Goal: Task Accomplishment & Management: Use online tool/utility

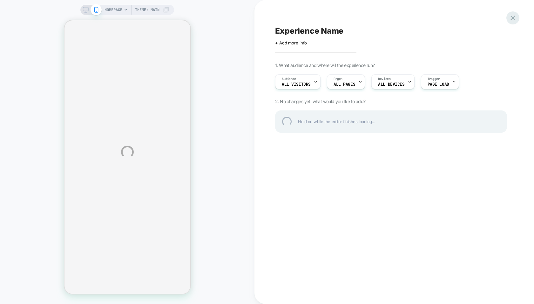
click at [514, 14] on div at bounding box center [512, 17] width 13 height 13
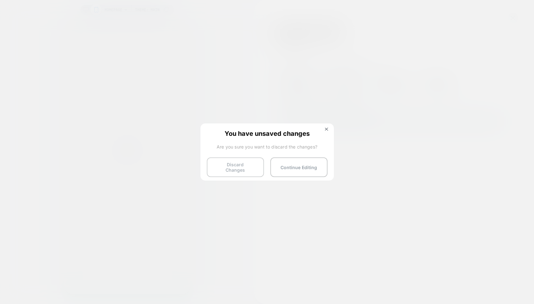
click at [235, 171] on button "Discard Changes" at bounding box center [235, 168] width 57 height 20
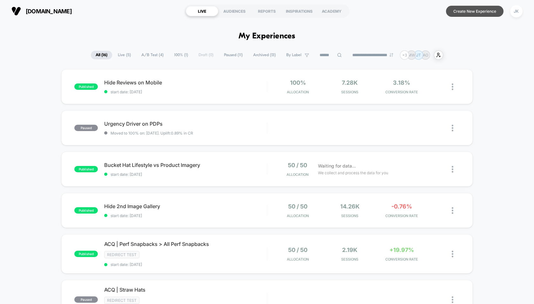
click at [458, 11] on button "Create New Experience" at bounding box center [474, 11] width 57 height 11
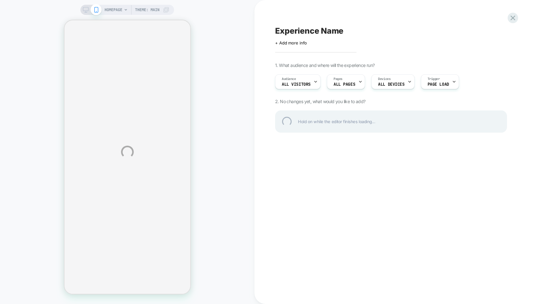
click at [116, 7] on div "HOMEPAGE Theme: MAIN Experience Name Click to edit experience details + Add mor…" at bounding box center [267, 152] width 534 height 304
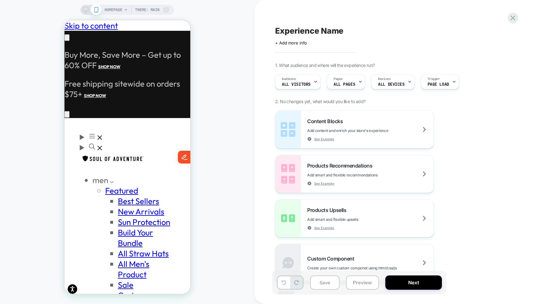
click at [116, 8] on span "HOMEPAGE" at bounding box center [113, 10] width 18 height 10
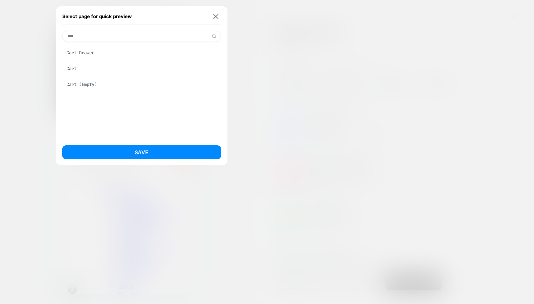
type input "****"
click at [78, 54] on div "Cart Drawer" at bounding box center [141, 53] width 159 height 12
click at [91, 53] on div "Cart Drawer" at bounding box center [141, 53] width 159 height 12
click at [79, 52] on div "Cart Drawer" at bounding box center [141, 53] width 159 height 12
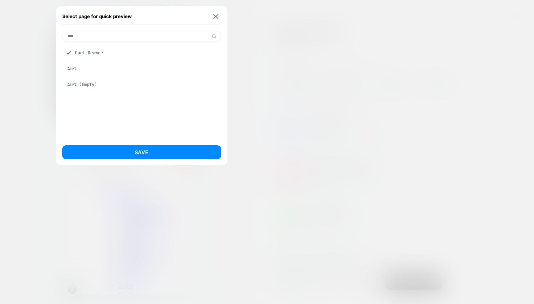
click at [86, 51] on div "Cart Drawer" at bounding box center [141, 53] width 159 height 12
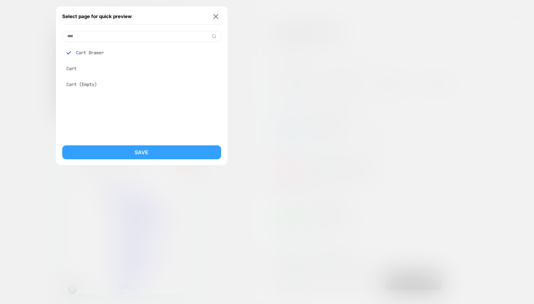
click at [114, 152] on button "Save" at bounding box center [141, 152] width 159 height 14
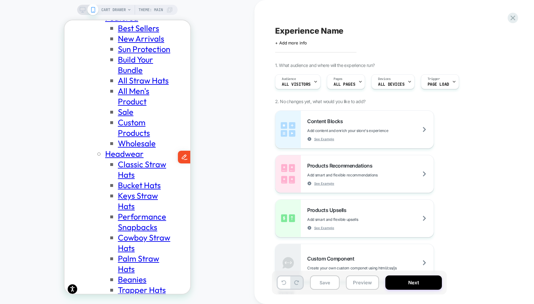
scroll to position [176, 0]
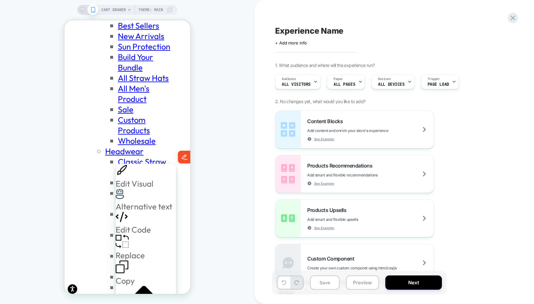
scroll to position [0, 104]
click at [129, 171] on div "Edit Visual" at bounding box center [143, 176] width 57 height 25
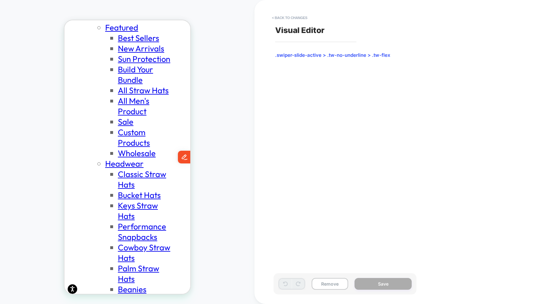
scroll to position [0, 0]
click at [303, 15] on button "< Back to changes" at bounding box center [290, 18] width 42 height 10
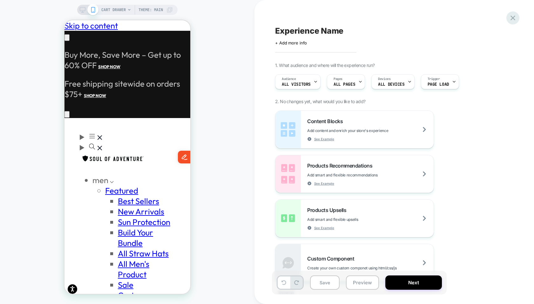
click at [515, 16] on icon at bounding box center [512, 18] width 9 height 9
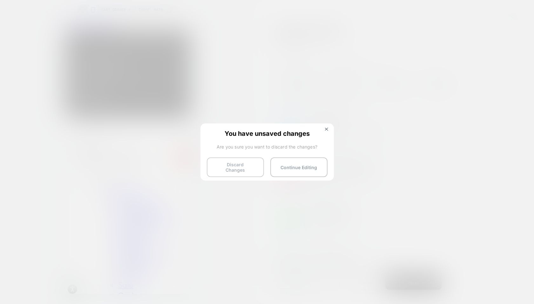
click at [254, 164] on button "Discard Changes" at bounding box center [235, 168] width 57 height 20
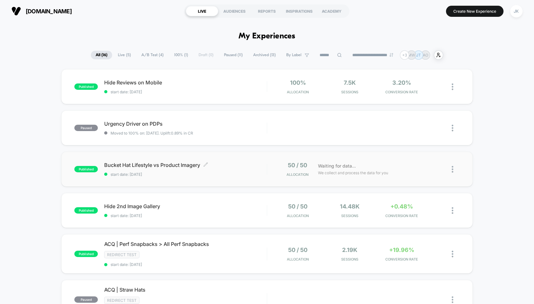
click at [145, 163] on span "Bucket Hat Lifestyle vs Product Imagery Click to edit experience details" at bounding box center [185, 165] width 162 height 6
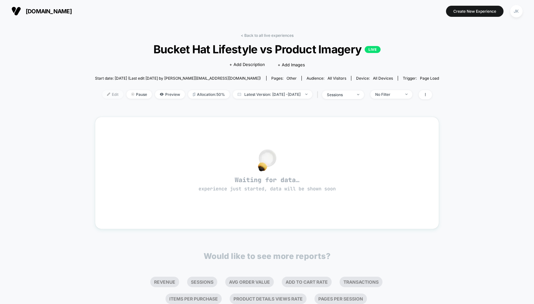
click at [102, 91] on span "Edit" at bounding box center [112, 94] width 21 height 9
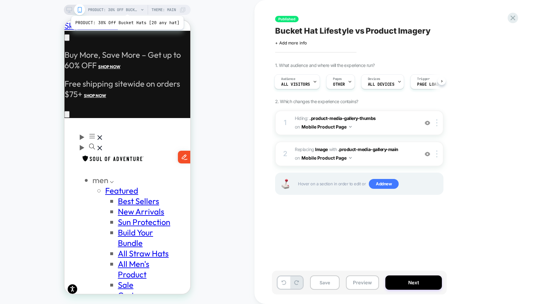
click at [126, 8] on span "PRODUCT: 30% Off Bucket Hats [20 any hat]" at bounding box center [113, 10] width 51 height 10
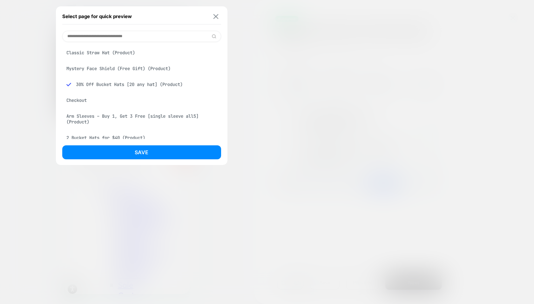
click at [218, 14] on img at bounding box center [215, 16] width 5 height 5
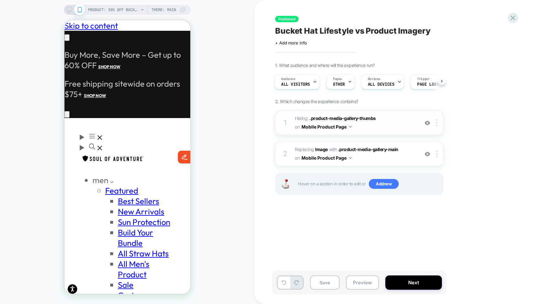
scroll to position [0, 104]
click at [338, 81] on div "Pages OTHER" at bounding box center [338, 82] width 25 height 14
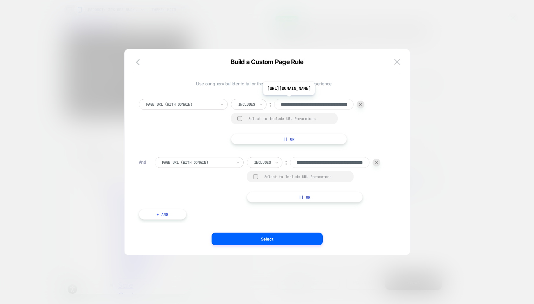
scroll to position [0, 0]
click at [320, 102] on input "**********" at bounding box center [313, 104] width 79 height 11
paste input "**********"
type input "**********"
click at [318, 165] on input "**********" at bounding box center [329, 162] width 79 height 11
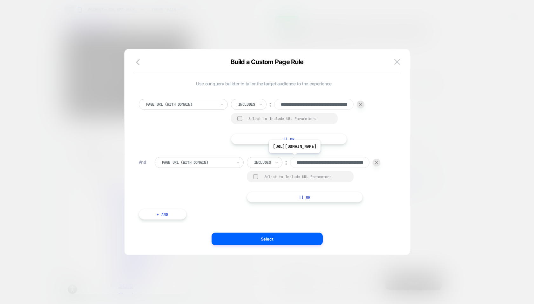
scroll to position [0, 104]
paste input "**********"
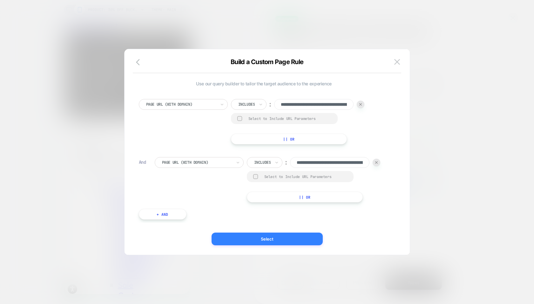
type input "**********"
click at [261, 240] on button "Select" at bounding box center [267, 239] width 111 height 13
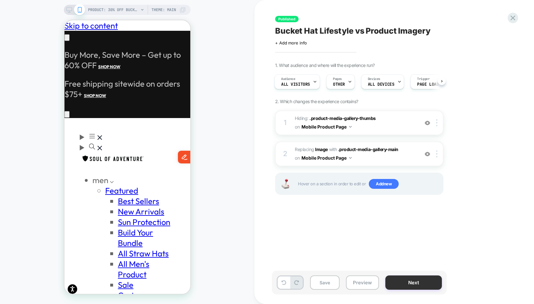
click at [405, 281] on button "Next" at bounding box center [413, 283] width 57 height 14
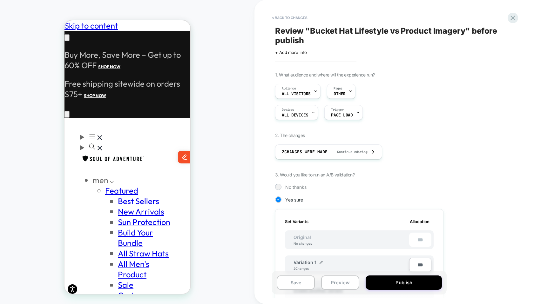
scroll to position [0, 1]
click at [405, 281] on button "Publish" at bounding box center [404, 283] width 76 height 14
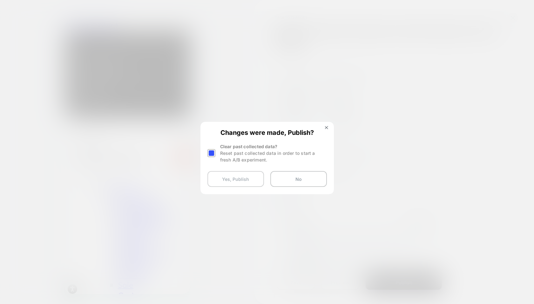
click at [240, 175] on button "Yes, Publish" at bounding box center [235, 179] width 57 height 16
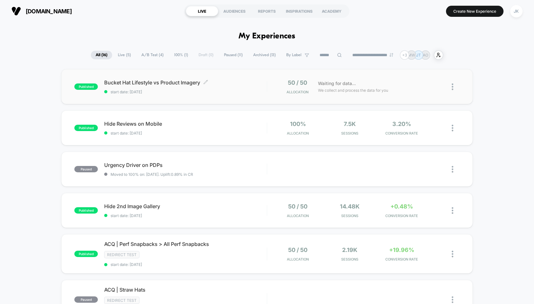
click at [146, 81] on span "Bucket Hat Lifestyle vs Product Imagery Click to edit experience details" at bounding box center [185, 82] width 162 height 6
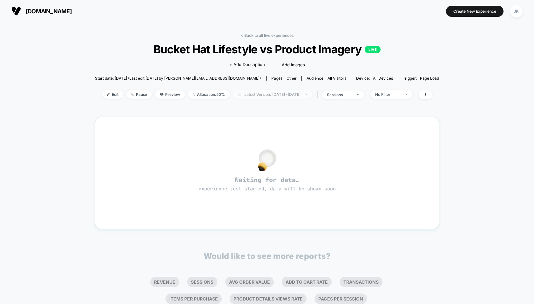
click at [254, 94] on span "Latest Version: [DATE] - [DATE]" at bounding box center [272, 94] width 79 height 9
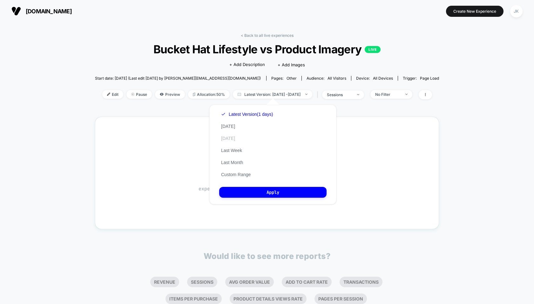
click at [227, 138] on button "[DATE]" at bounding box center [228, 139] width 18 height 6
click at [252, 191] on button "Apply" at bounding box center [272, 192] width 107 height 11
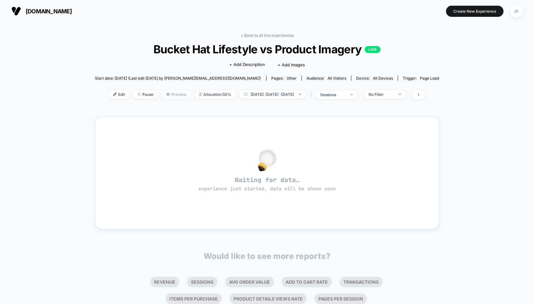
click at [161, 92] on span "Preview" at bounding box center [176, 94] width 30 height 9
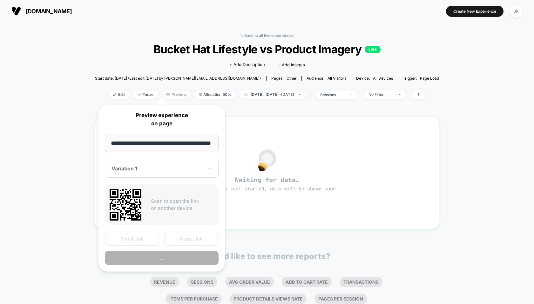
scroll to position [0, 11]
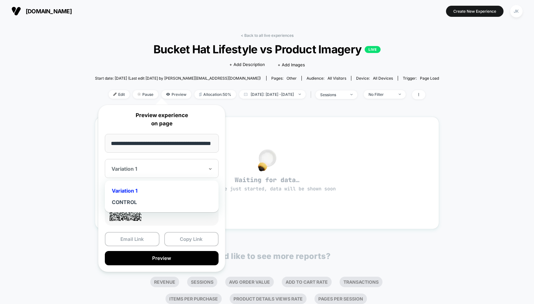
click at [145, 170] on div at bounding box center [157, 169] width 93 height 6
click at [132, 201] on div "CONTROL" at bounding box center [161, 202] width 107 height 11
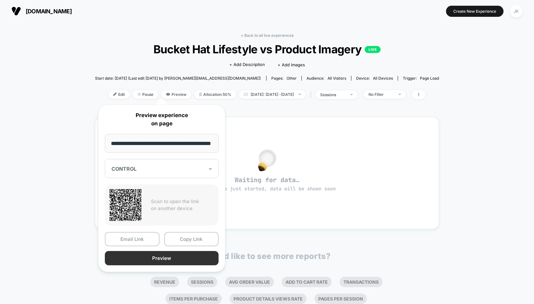
click at [145, 256] on button "Preview" at bounding box center [162, 258] width 114 height 14
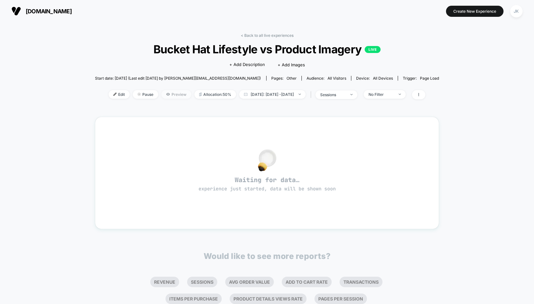
click at [161, 93] on span "Preview" at bounding box center [176, 94] width 30 height 9
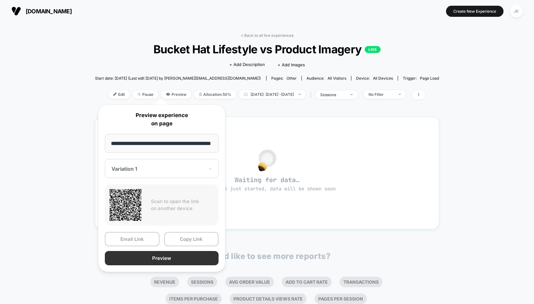
click at [149, 260] on button "Preview" at bounding box center [162, 258] width 114 height 14
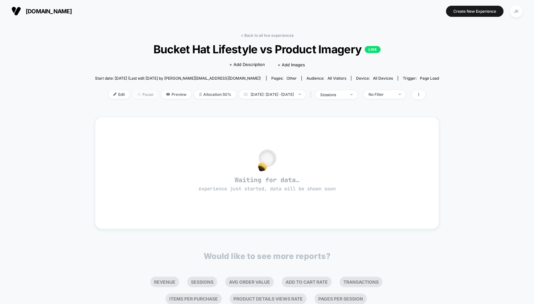
click at [137, 93] on span "Pause" at bounding box center [145, 94] width 25 height 9
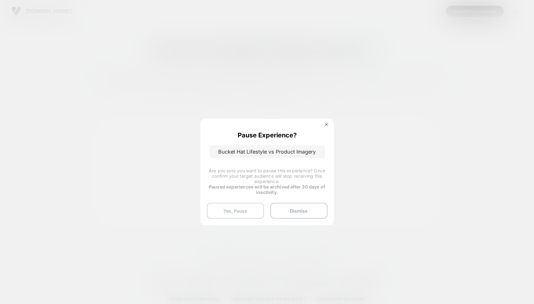
click at [249, 209] on button "Yes, Pause" at bounding box center [235, 211] width 57 height 16
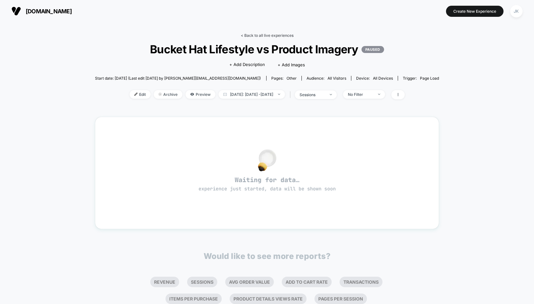
click at [253, 35] on link "< Back to all live experiences" at bounding box center [267, 35] width 53 height 5
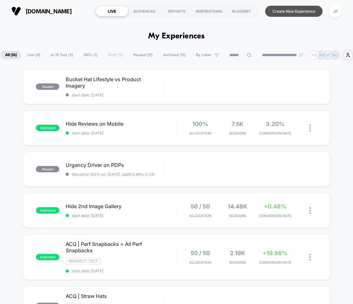
click at [275, 15] on button "Create New Experience" at bounding box center [294, 11] width 57 height 11
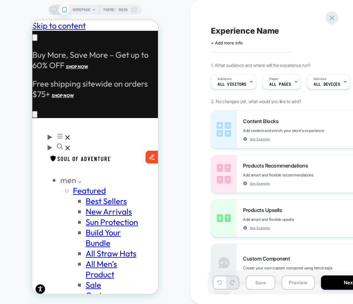
click at [335, 18] on icon at bounding box center [332, 18] width 9 height 9
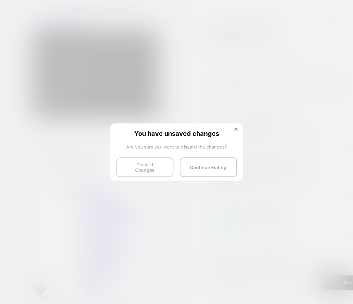
click at [157, 164] on button "Discard Changes" at bounding box center [145, 168] width 57 height 20
